Goal: Go to known website: Access a specific website the user already knows

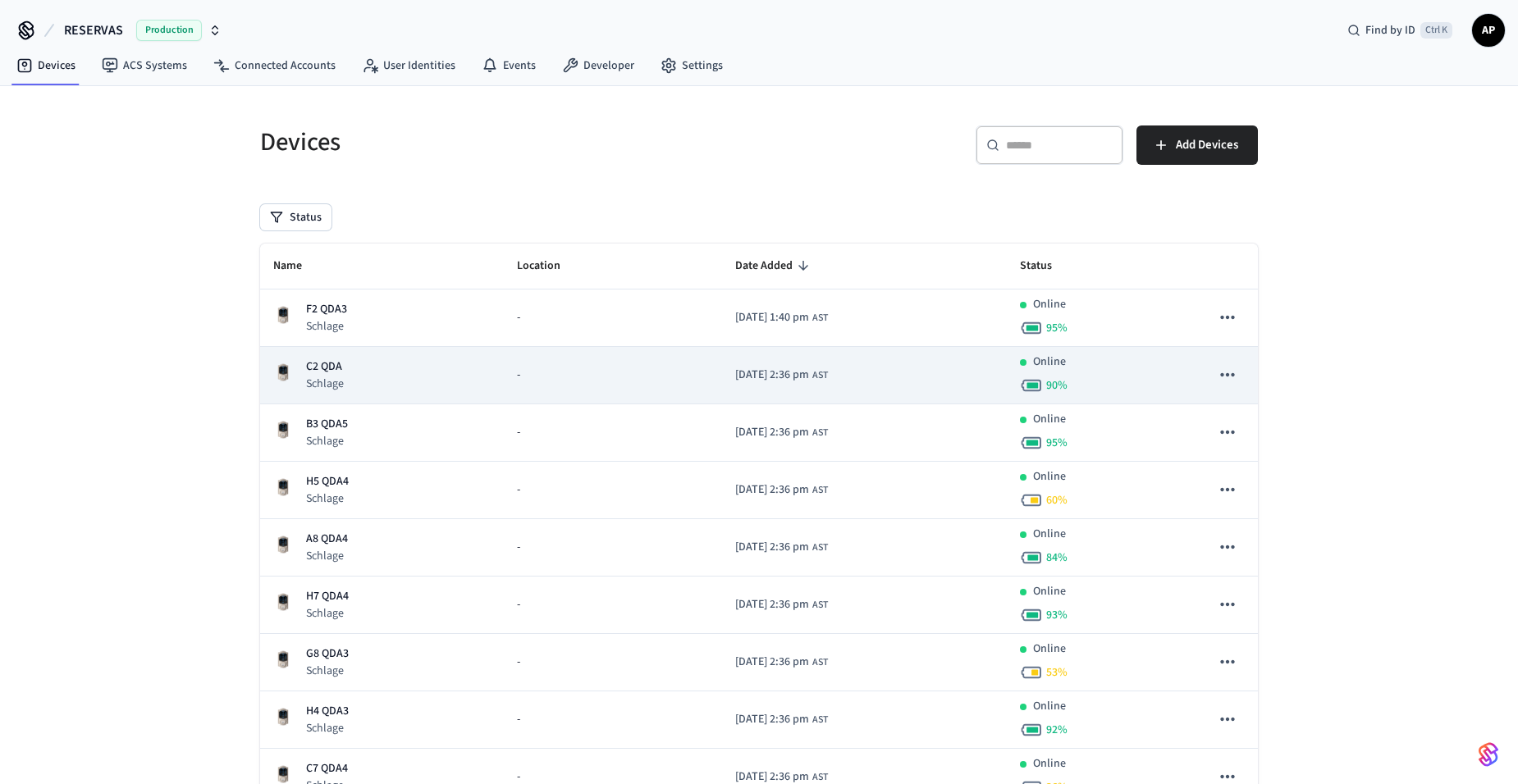
scroll to position [409, 0]
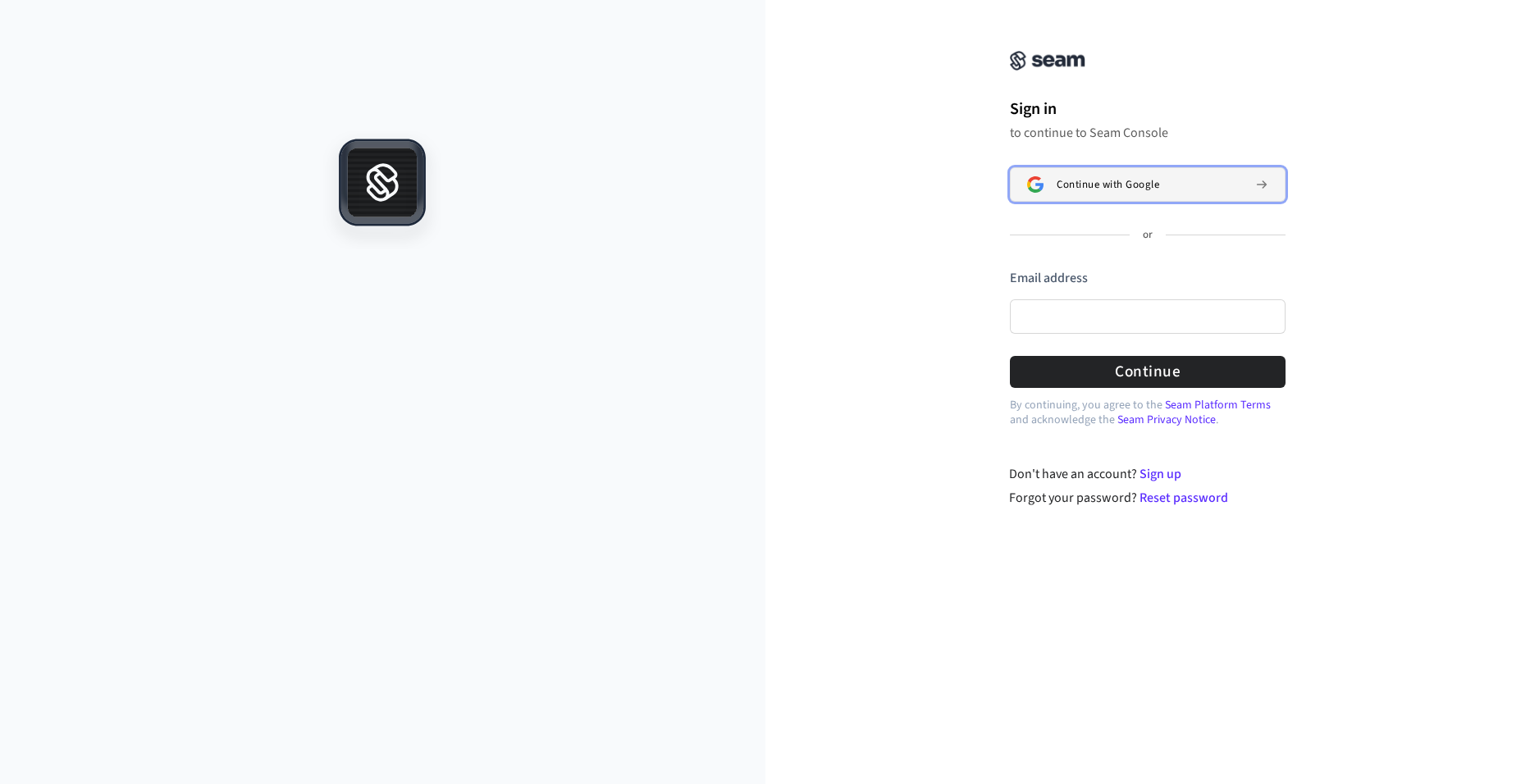
click at [1126, 186] on span "Continue with Google" at bounding box center [1107, 185] width 103 height 13
